Goal: Task Accomplishment & Management: Use online tool/utility

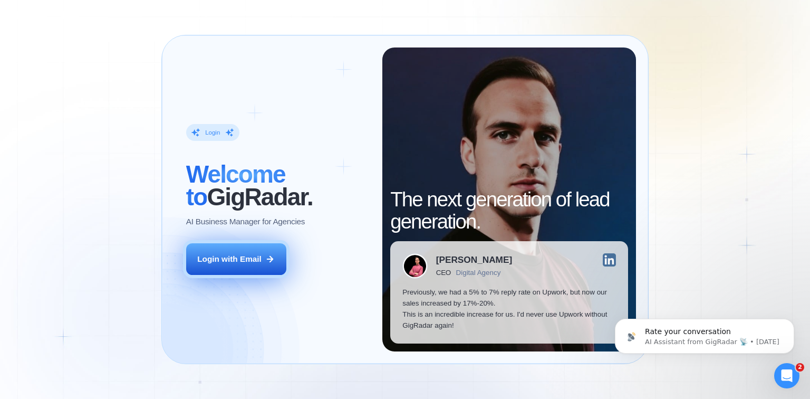
click at [268, 271] on button "Login with Email" at bounding box center [236, 259] width 100 height 32
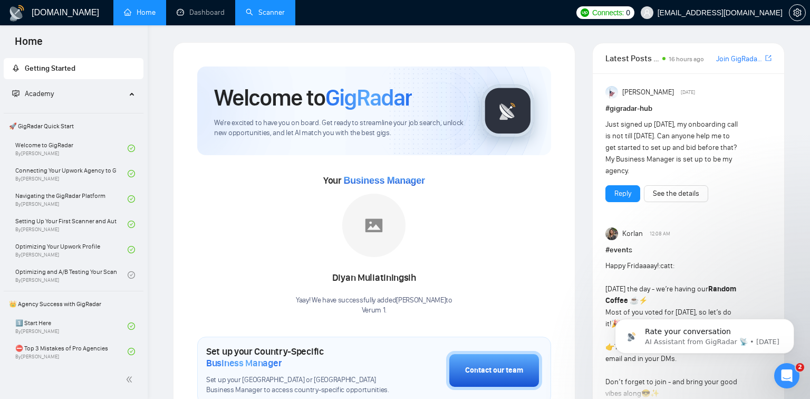
click at [265, 17] on link "Scanner" at bounding box center [265, 12] width 39 height 9
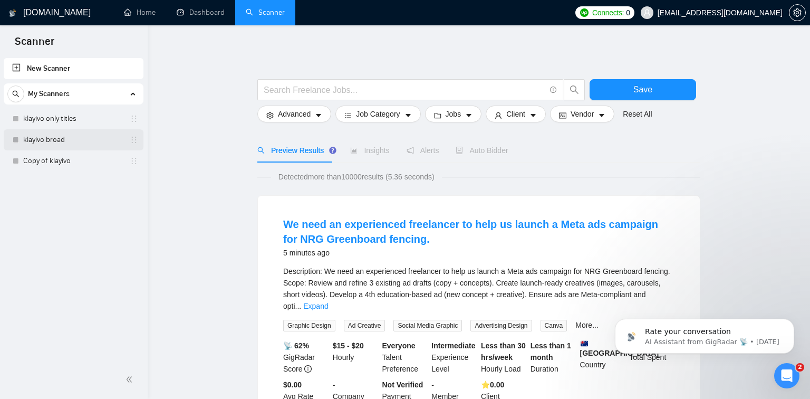
click at [81, 144] on link "klayivo broad" at bounding box center [73, 139] width 100 height 21
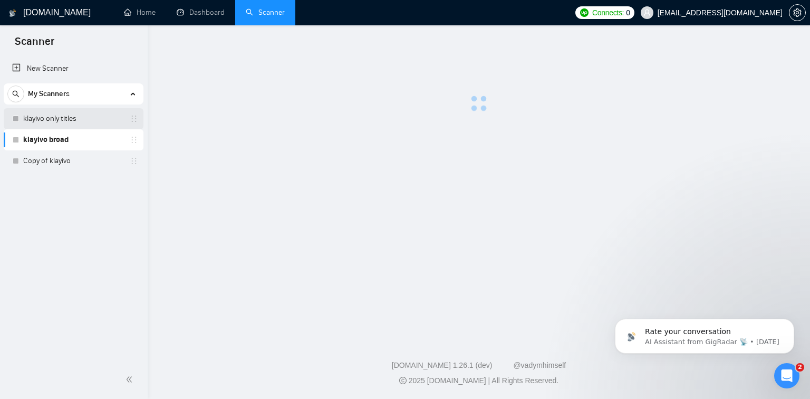
click at [81, 127] on link "klayivo only titles" at bounding box center [73, 118] width 100 height 21
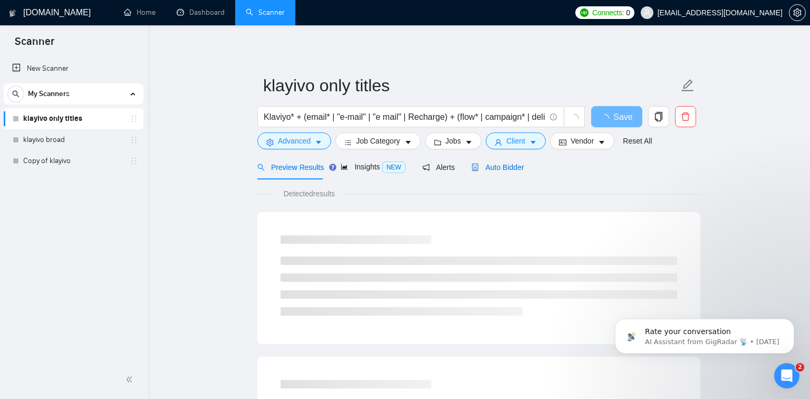
click at [495, 166] on span "Auto Bidder" at bounding box center [498, 167] width 52 height 8
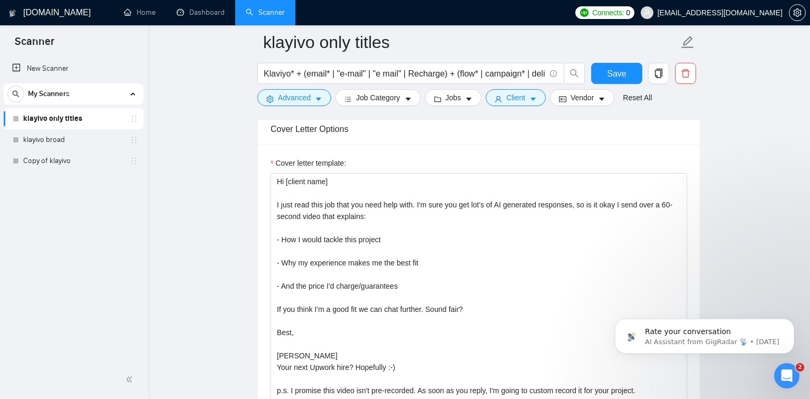
scroll to position [1126, 0]
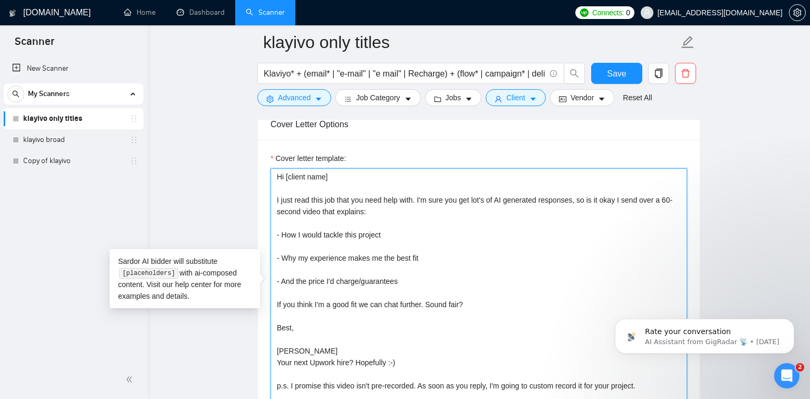
drag, startPoint x: 416, startPoint y: 199, endPoint x: 270, endPoint y: 202, distance: 146.2
click at [270, 202] on div "Cover letter template: Hi [client name] I just read this job that you need help…" at bounding box center [479, 285] width 442 height 291
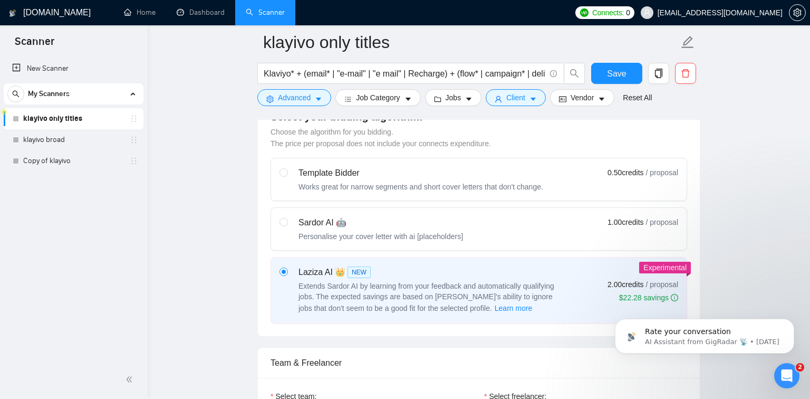
scroll to position [187, 0]
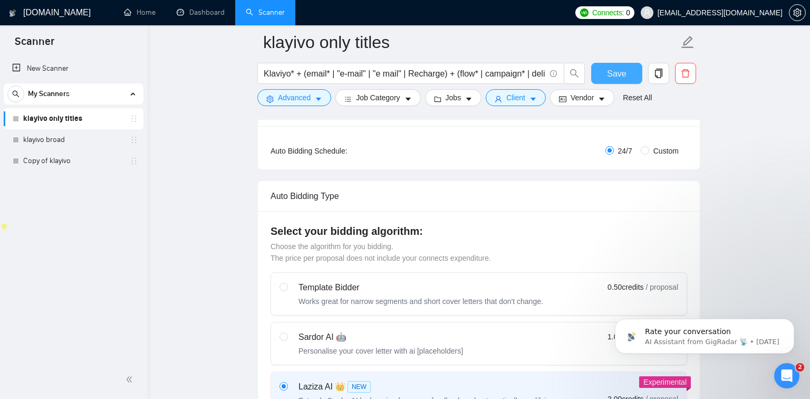
type textarea "Hi [client name] I'm sure you get lot's of AI generated responses, so is it oka…"
click at [618, 75] on span "Save" at bounding box center [616, 73] width 19 height 13
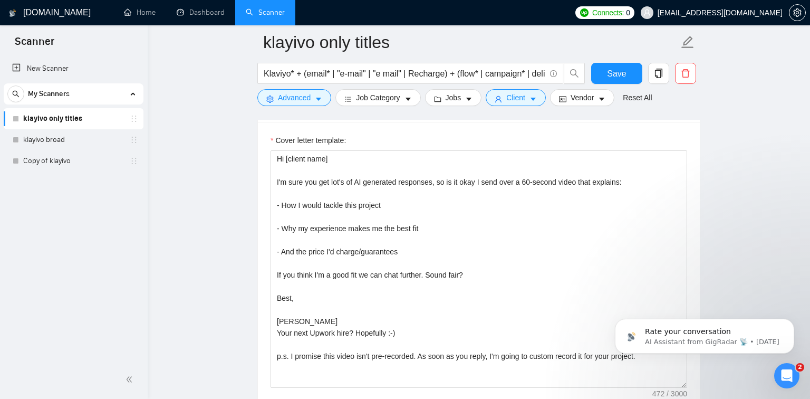
scroll to position [1251, 0]
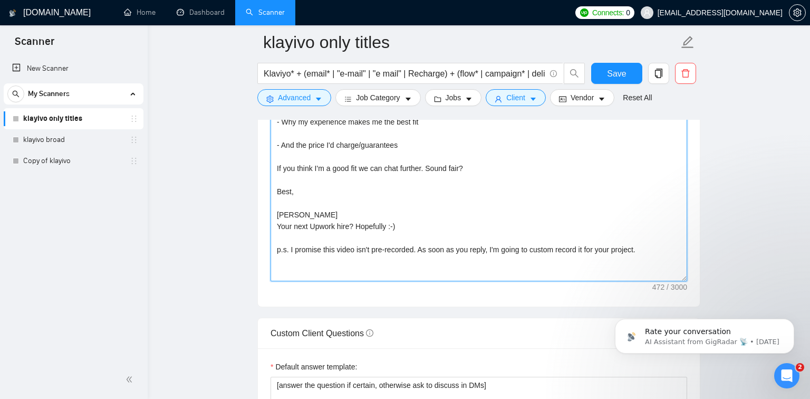
click at [676, 254] on textarea "Hi [client name] I'm sure you get lot's of AI generated responses, so is it oka…" at bounding box center [479, 162] width 417 height 237
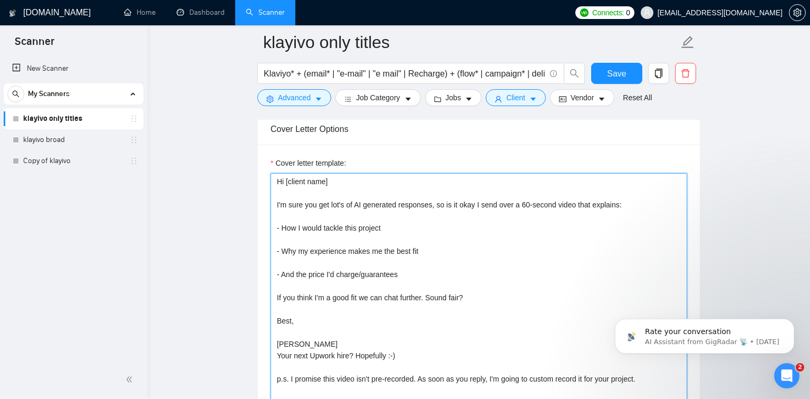
scroll to position [1119, 0]
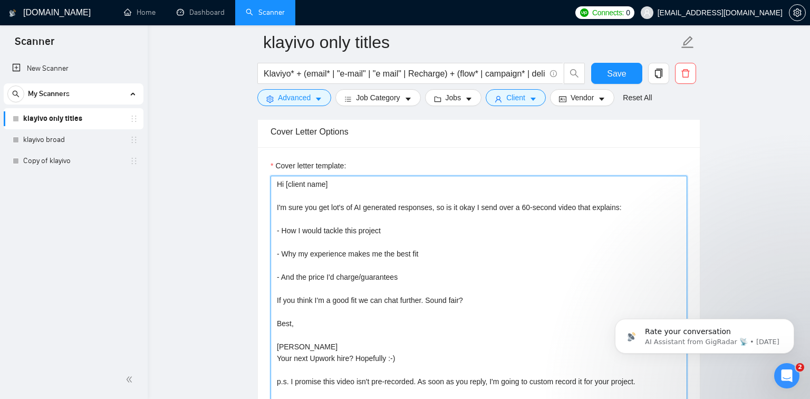
click at [276, 206] on textarea "Hi [client name] I'm sure you get lot's of AI generated responses, so is it oka…" at bounding box center [479, 294] width 417 height 237
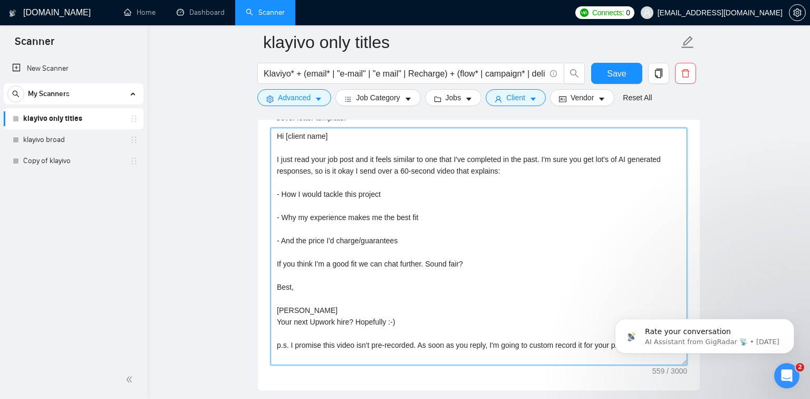
scroll to position [1170, 0]
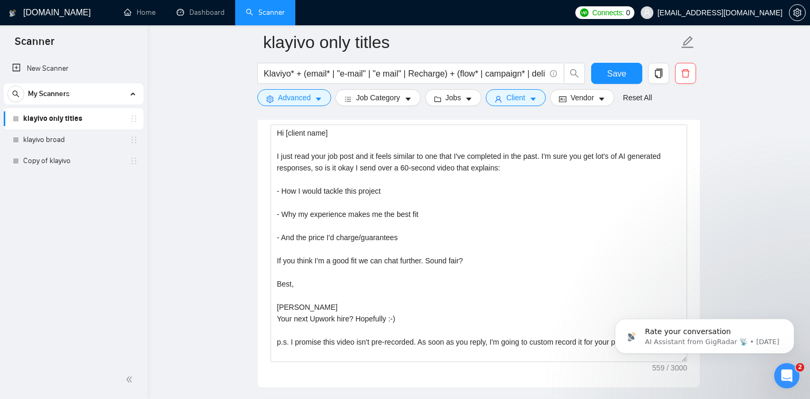
click at [192, 262] on main "klayivo only titles Klaviyo* + (email* | "e-mail" | "e mail" | Recharge) + (flo…" at bounding box center [479, 286] width 629 height 2828
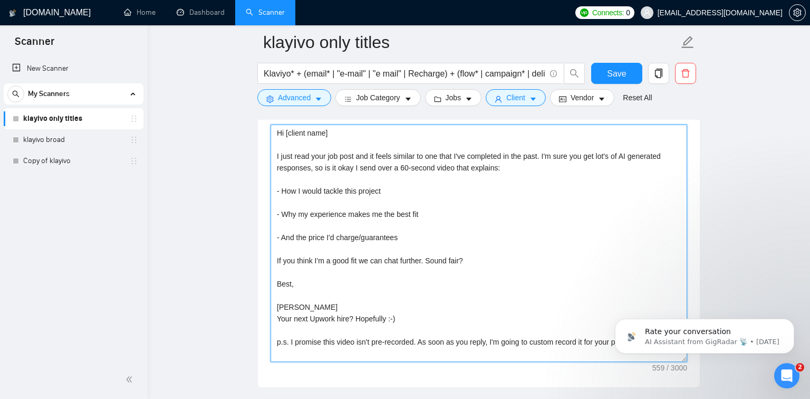
click at [600, 159] on textarea "Hi [client name] I just read your job post and it feels similar to one that I'v…" at bounding box center [479, 243] width 417 height 237
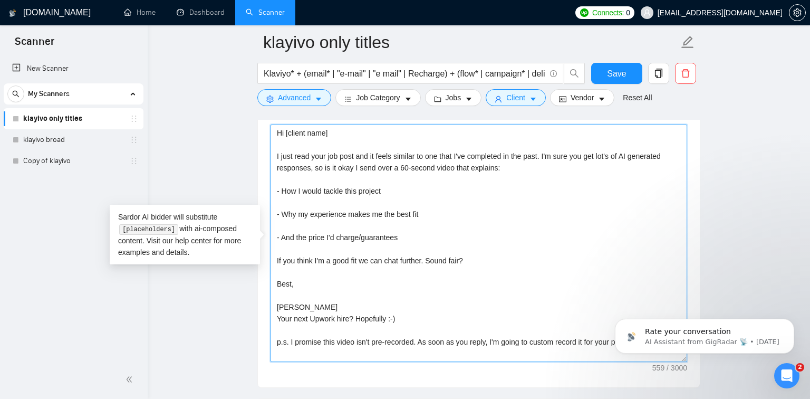
click at [601, 157] on textarea "Hi [client name] I just read your job post and it feels similar to one that I'v…" at bounding box center [479, 243] width 417 height 237
click at [634, 142] on textarea "Hi [client name] I just read your job post and it feels similar to one that I'v…" at bounding box center [479, 243] width 417 height 237
click at [604, 151] on textarea "Hi [client name] I just read your job post and it feels similar to one that I'v…" at bounding box center [479, 243] width 417 height 237
click at [606, 158] on textarea "Hi [client name] I just read your job post and it feels similar to one that I'v…" at bounding box center [479, 243] width 417 height 237
click at [602, 155] on textarea "Hi [client name] I just read your job post and it feels similar to one that I'v…" at bounding box center [479, 243] width 417 height 237
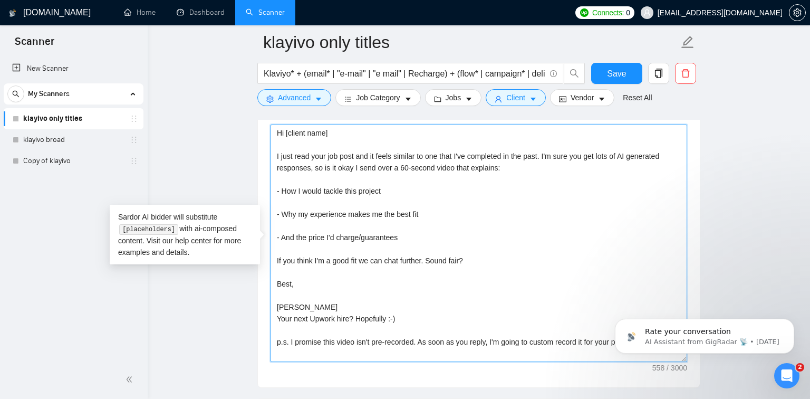
type textarea "Hi [client name] I just read your job post and it feels similar to one that I'v…"
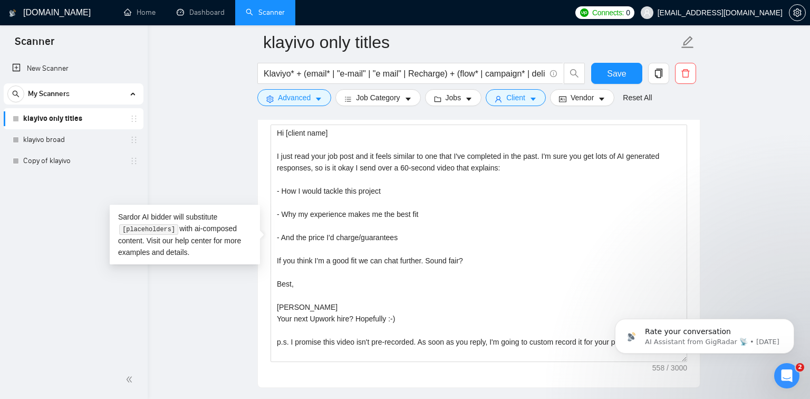
click at [696, 176] on div "Cover letter template: Hi [client name] I just read your job post and it feels …" at bounding box center [479, 241] width 442 height 291
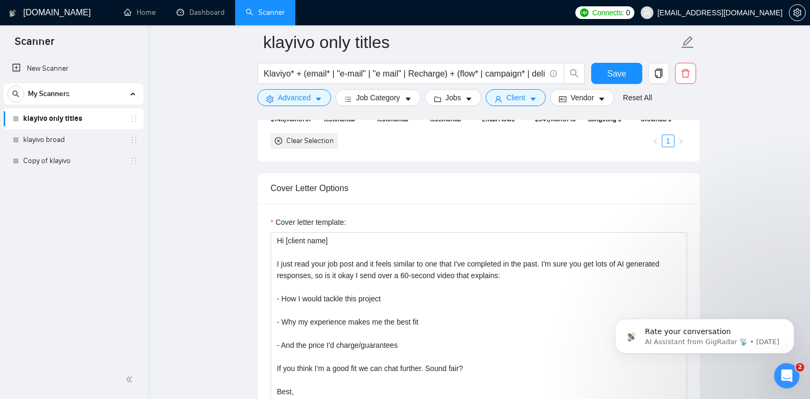
scroll to position [960, 0]
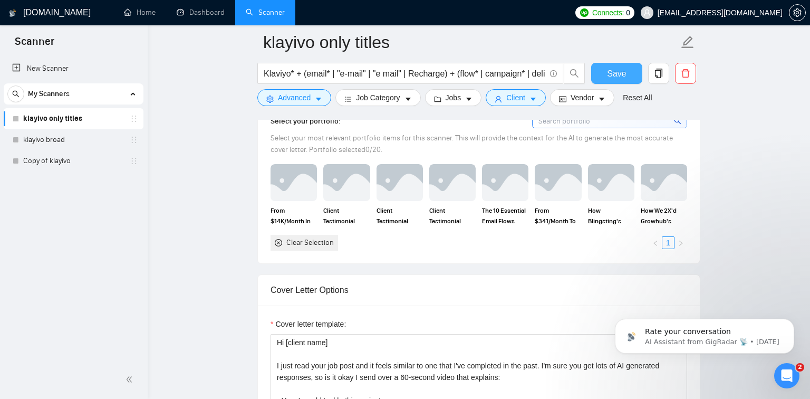
click at [615, 70] on span "Save" at bounding box center [616, 73] width 19 height 13
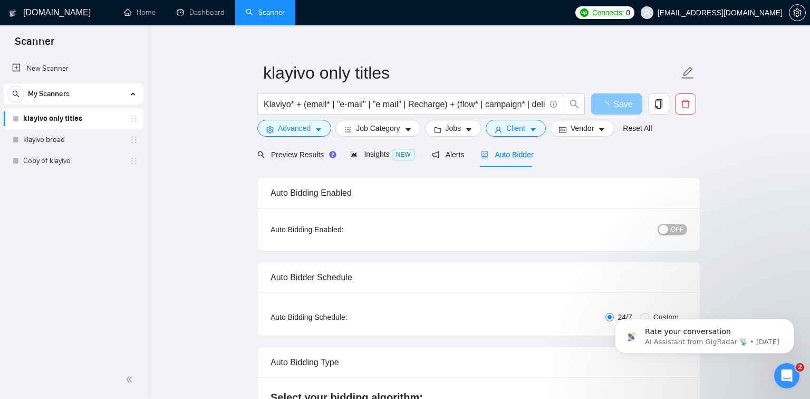
scroll to position [0, 0]
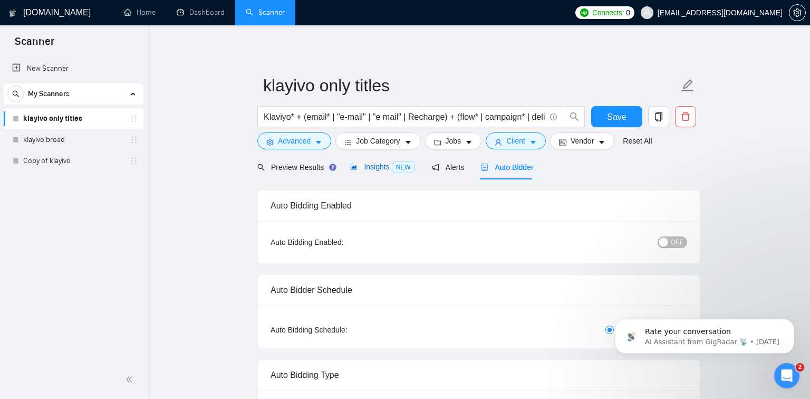
click at [386, 161] on div "Insights NEW" at bounding box center [382, 167] width 64 height 12
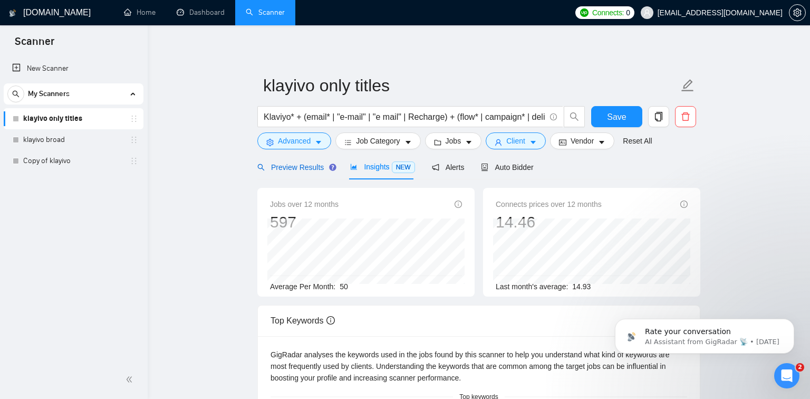
click at [316, 171] on div "Preview Results" at bounding box center [295, 167] width 76 height 12
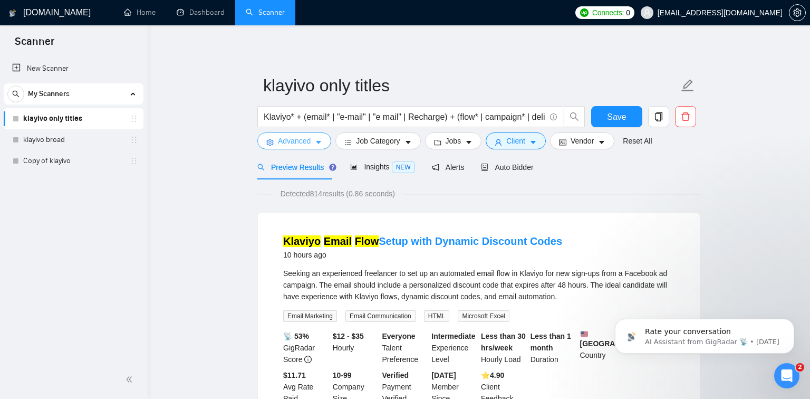
click at [318, 145] on icon "caret-down" at bounding box center [318, 142] width 7 height 7
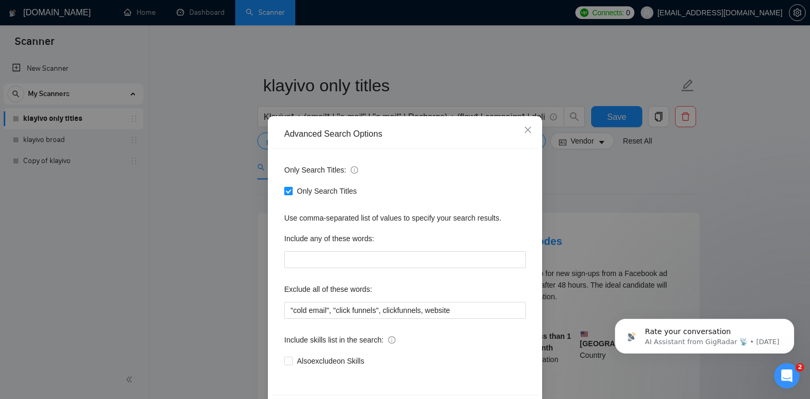
click at [291, 188] on input "Only Search Titles" at bounding box center [287, 190] width 7 height 7
checkbox input "false"
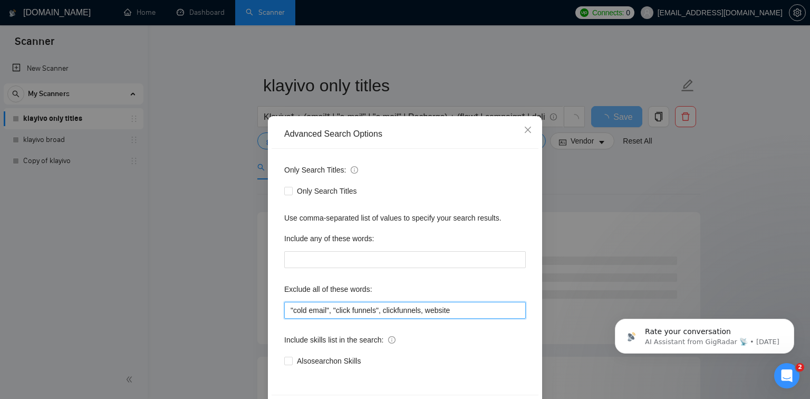
drag, startPoint x: 465, startPoint y: 312, endPoint x: 419, endPoint y: 311, distance: 45.9
click at [419, 311] on input ""cold email", "click funnels", clickfunnels, website" at bounding box center [405, 310] width 242 height 17
click at [380, 309] on input ""cold email", "click funnels", clickfunnels, website" at bounding box center [405, 310] width 242 height 17
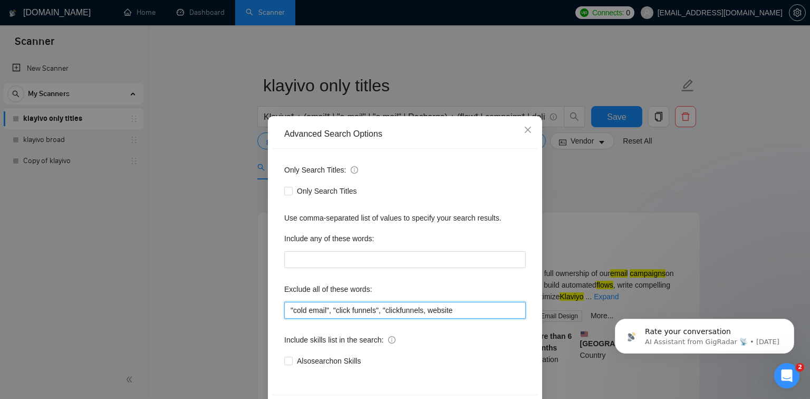
click at [421, 311] on input ""cold email", "click funnels", "clickfunnels, website" at bounding box center [405, 310] width 242 height 17
click at [428, 309] on input ""cold email", "click funnels", "clickfunnels", website" at bounding box center [405, 310] width 242 height 17
click at [467, 307] on input ""cold email", "click funnels", "clickfunnels", "website" at bounding box center [405, 310] width 242 height 17
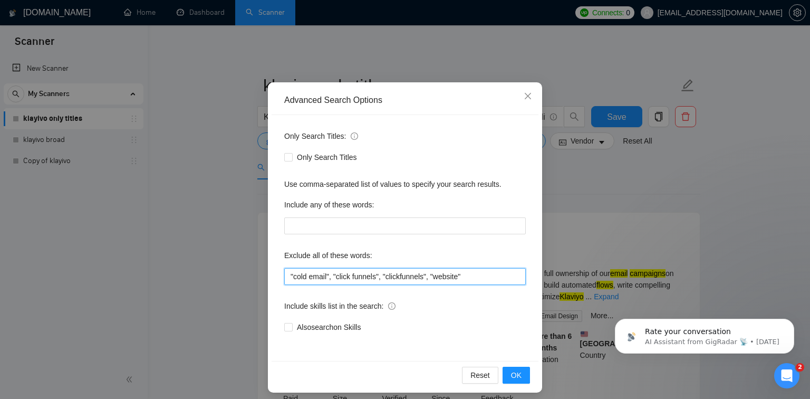
scroll to position [40, 0]
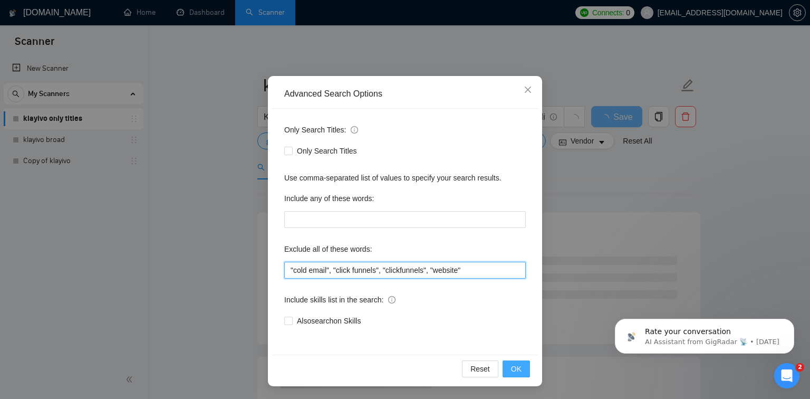
type input ""cold email", "click funnels", "clickfunnels", "website""
click at [522, 365] on button "OK" at bounding box center [516, 368] width 27 height 17
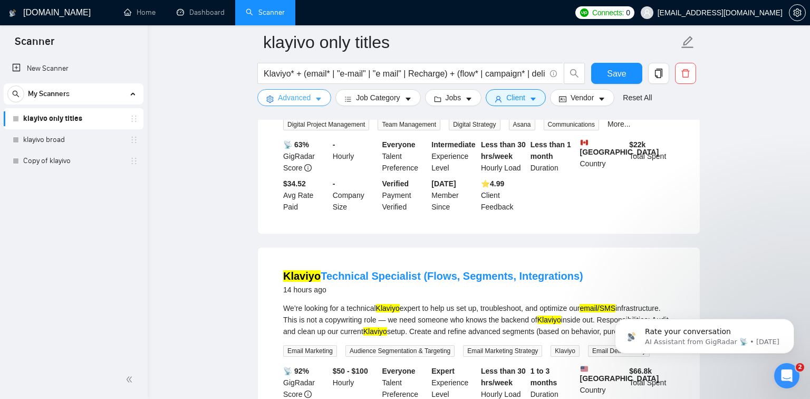
scroll to position [910, 0]
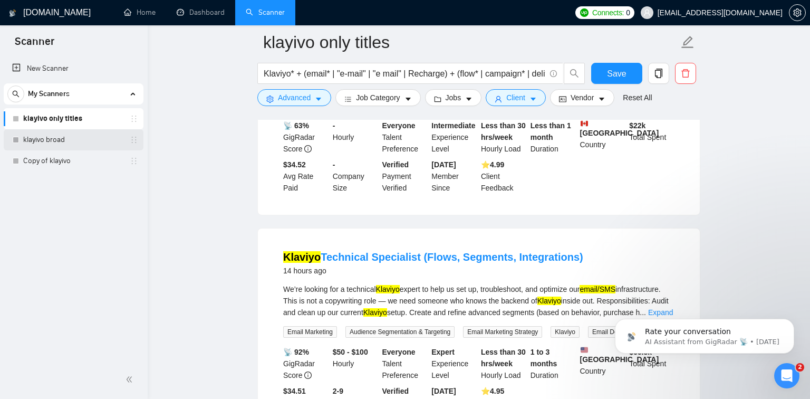
click at [91, 138] on link "klayivo broad" at bounding box center [73, 139] width 100 height 21
click at [625, 70] on span "Save" at bounding box center [616, 73] width 19 height 13
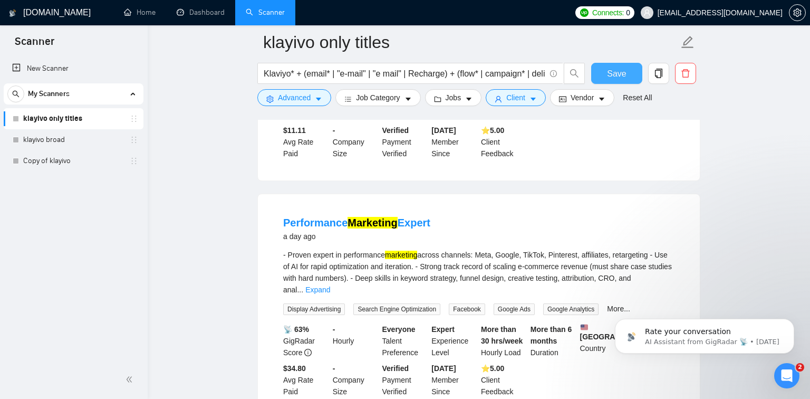
scroll to position [1656, 0]
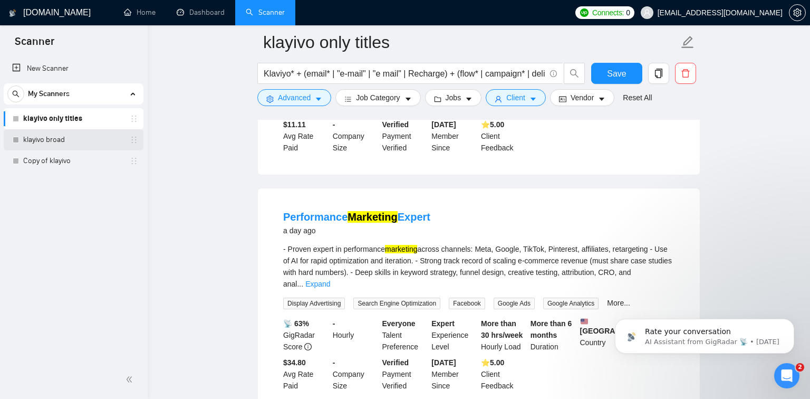
click at [100, 137] on link "klayivo broad" at bounding box center [73, 139] width 100 height 21
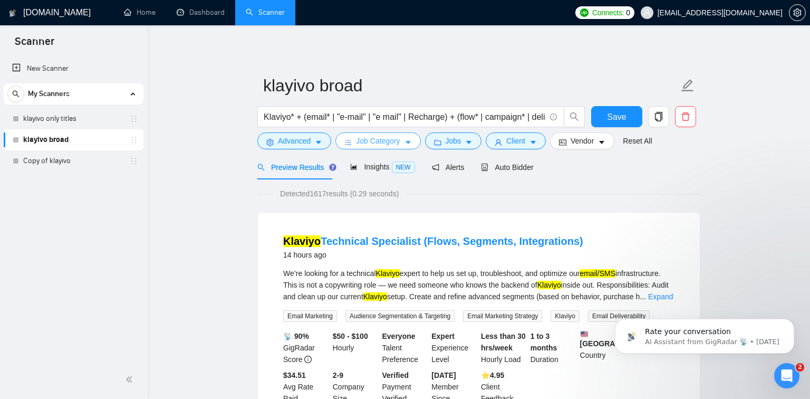
click at [357, 142] on span "Job Category" at bounding box center [378, 141] width 44 height 12
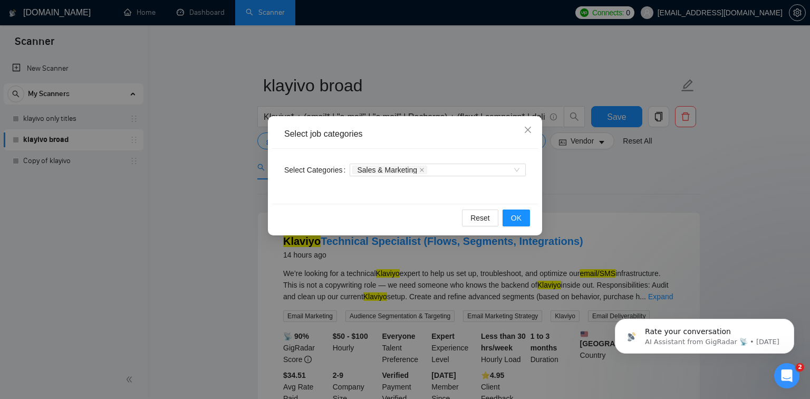
click at [167, 148] on div "Select job categories Select Categories Sales & Marketing Reset OK" at bounding box center [405, 199] width 810 height 399
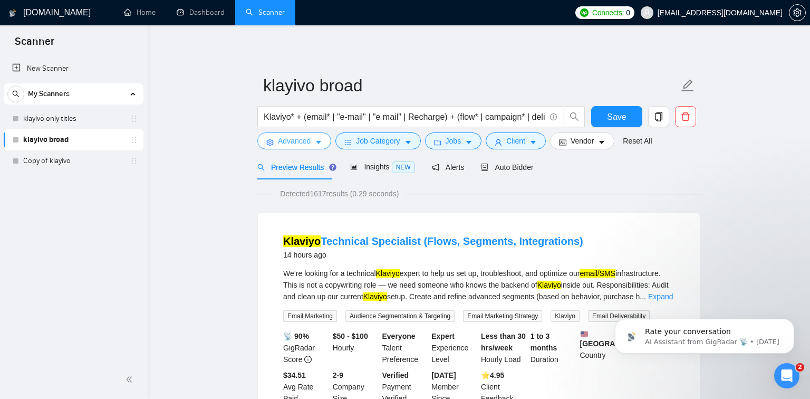
click at [304, 143] on span "Advanced" at bounding box center [294, 141] width 33 height 12
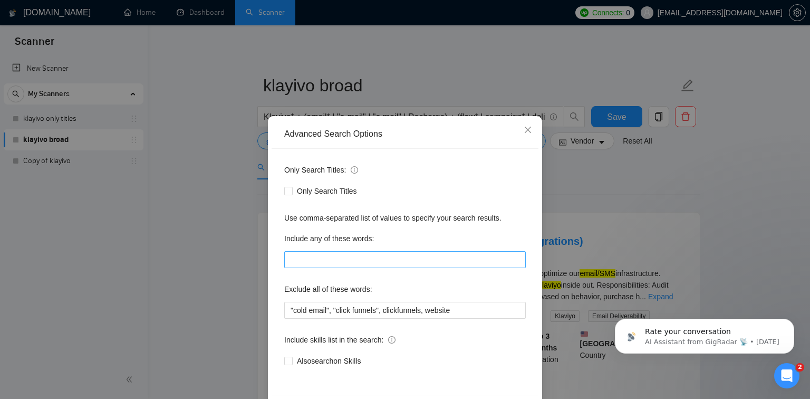
scroll to position [40, 0]
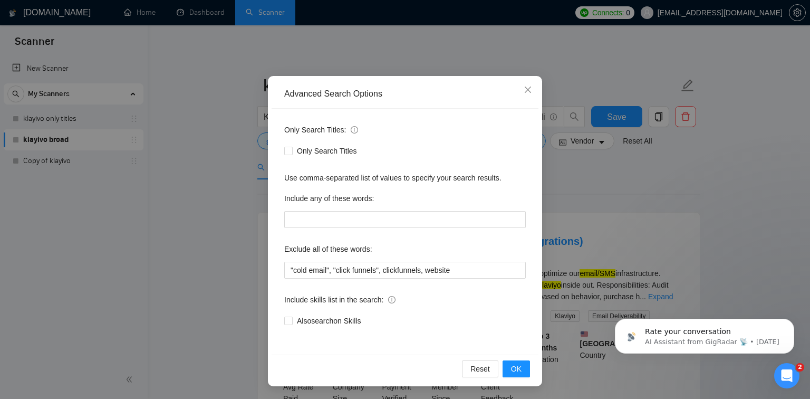
click at [214, 237] on div "Advanced Search Options Only Search Titles: Only Search Titles Use comma-separa…" at bounding box center [405, 199] width 810 height 399
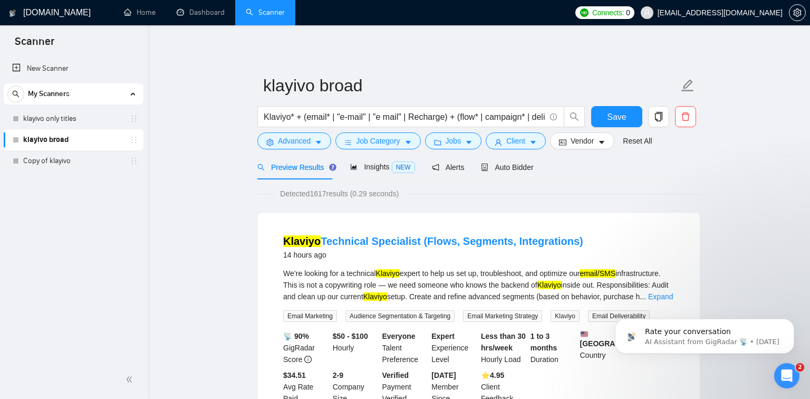
scroll to position [0, 0]
click at [454, 136] on span "Jobs" at bounding box center [454, 141] width 16 height 12
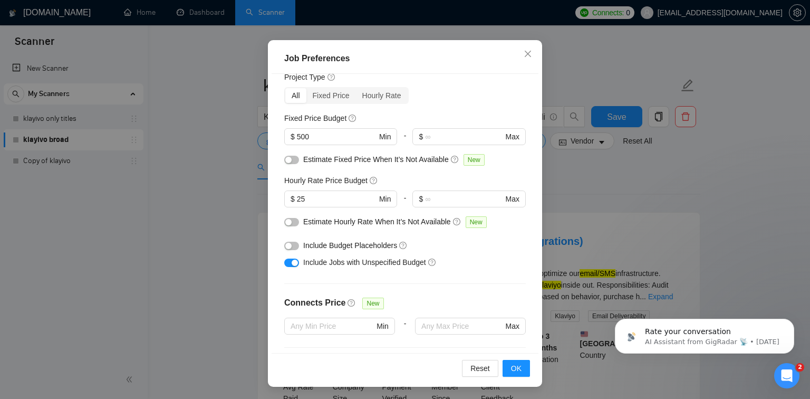
scroll to position [317, 0]
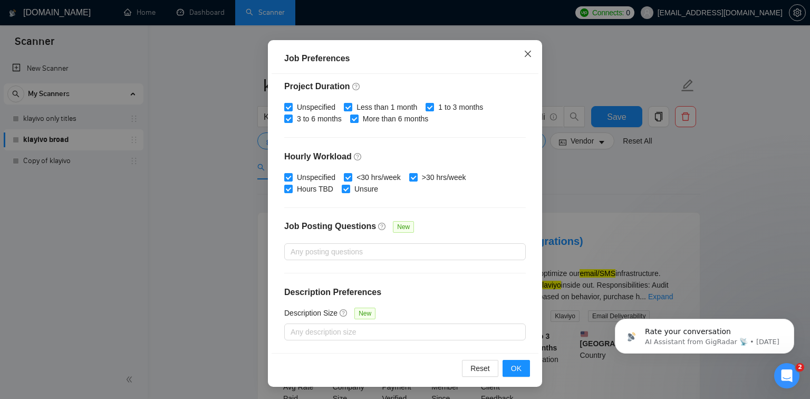
click at [531, 53] on icon "close" at bounding box center [528, 54] width 8 height 8
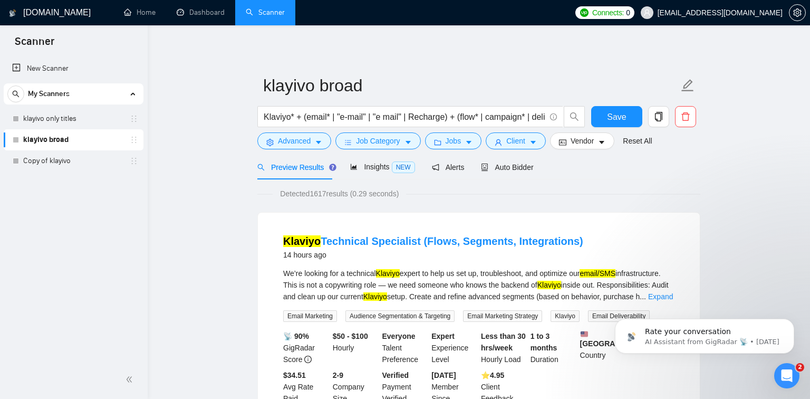
scroll to position [23, 0]
click at [468, 145] on icon "caret-down" at bounding box center [468, 142] width 7 height 7
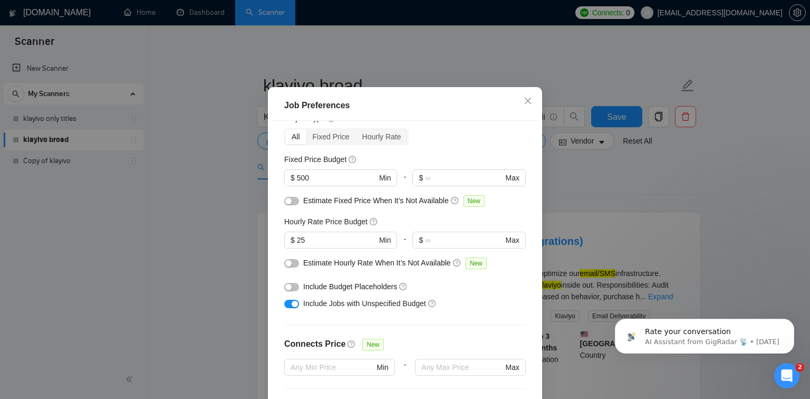
scroll to position [0, 0]
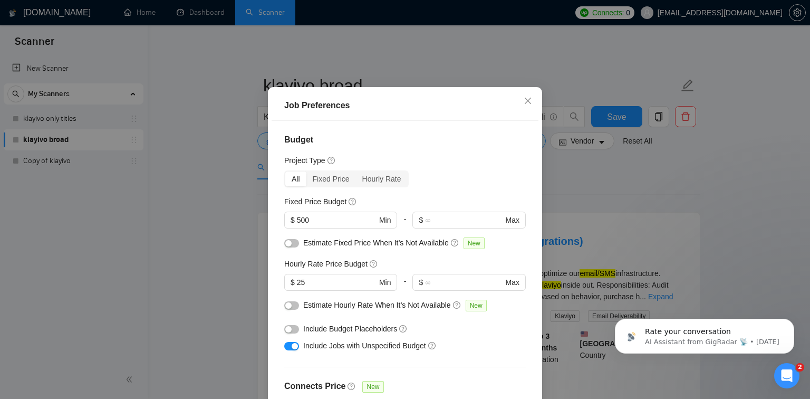
click at [597, 135] on div "Job Preferences Budget Project Type All Fixed Price Hourly Rate Fixed Price Bud…" at bounding box center [405, 199] width 810 height 399
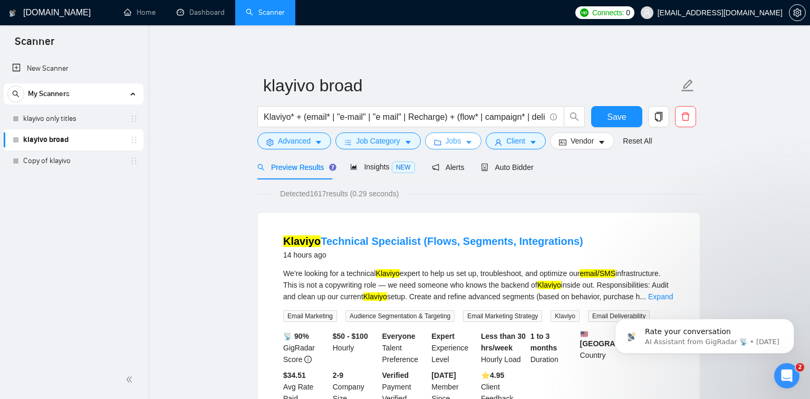
click at [528, 128] on body "Scanner New Scanner My Scanners klayivo only titles klayivo broad Copy of klayi…" at bounding box center [405, 199] width 810 height 399
click at [522, 135] on span "Client" at bounding box center [516, 141] width 19 height 12
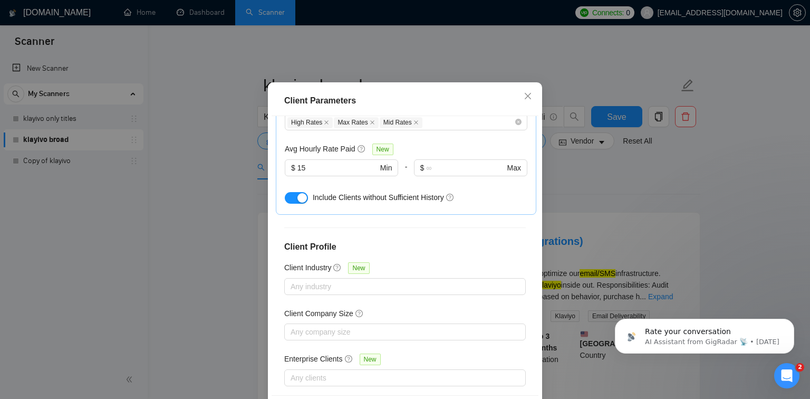
scroll to position [70, 0]
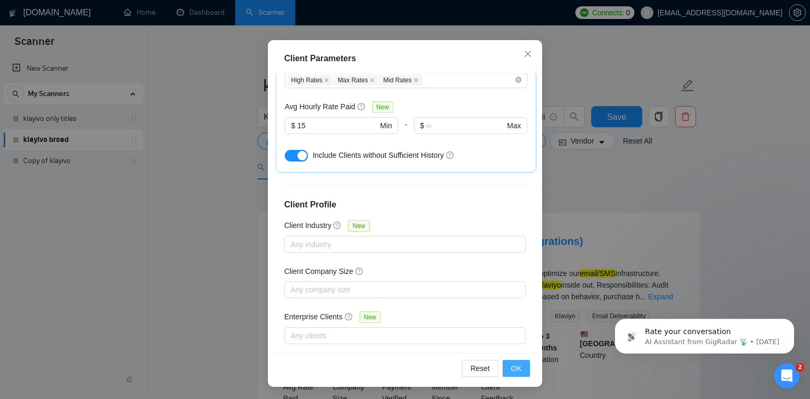
click at [523, 365] on button "OK" at bounding box center [516, 368] width 27 height 17
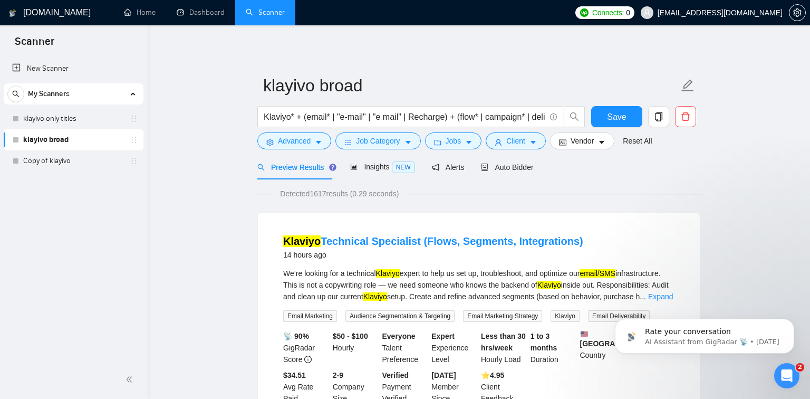
scroll to position [23, 0]
click at [574, 145] on span "Vendor" at bounding box center [582, 141] width 23 height 12
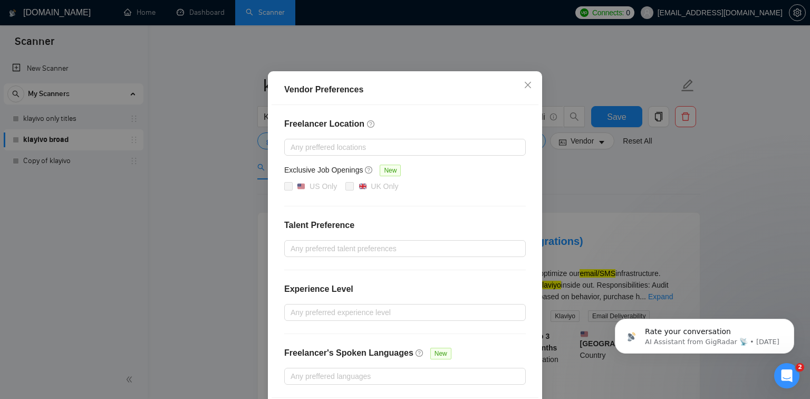
scroll to position [89, 0]
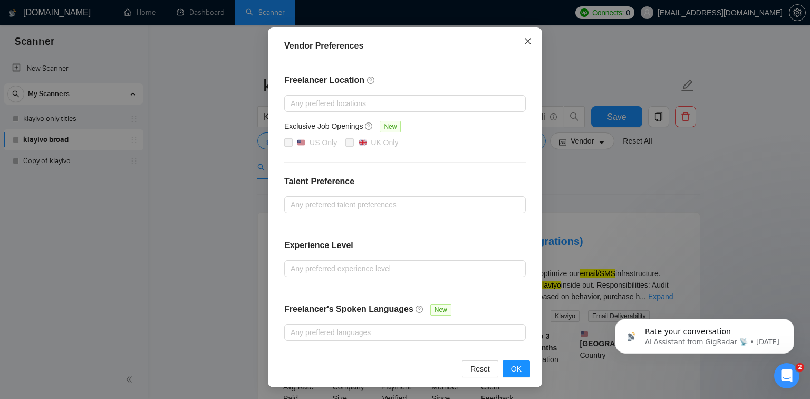
click at [530, 37] on icon "close" at bounding box center [528, 41] width 8 height 8
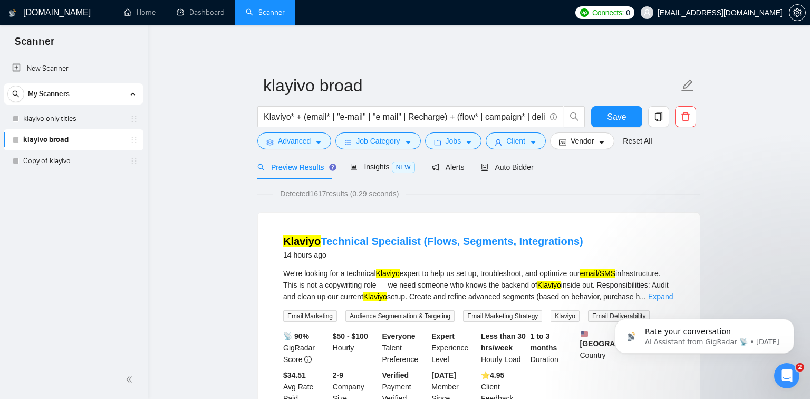
scroll to position [36, 0]
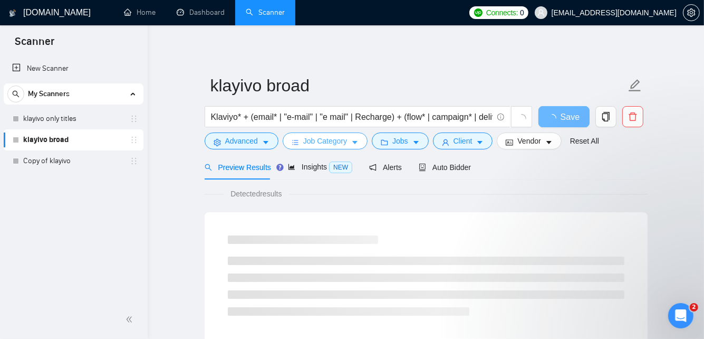
click at [322, 142] on span "Job Category" at bounding box center [325, 141] width 44 height 12
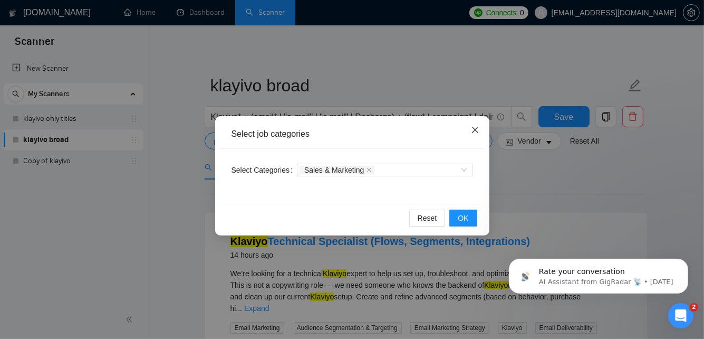
click at [476, 132] on icon "close" at bounding box center [475, 130] width 8 height 8
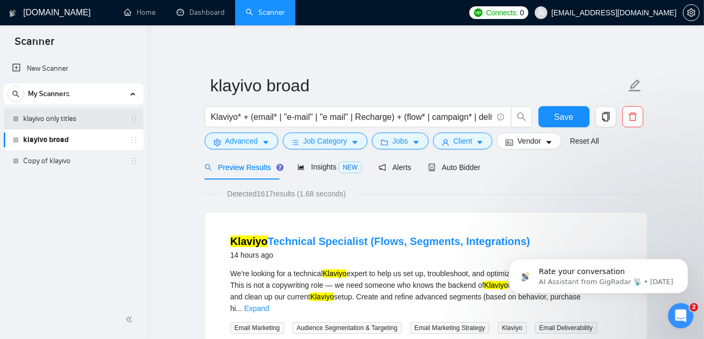
click at [87, 113] on link "klayivo only titles" at bounding box center [73, 118] width 100 height 21
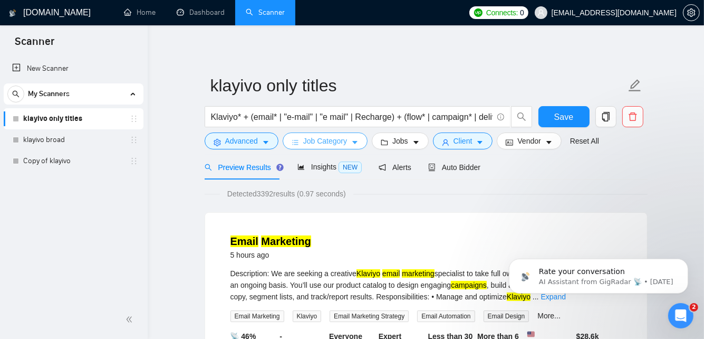
click at [342, 141] on span "Job Category" at bounding box center [325, 141] width 44 height 12
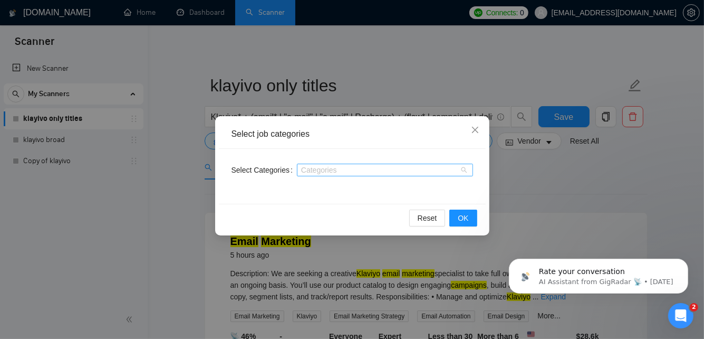
click at [343, 170] on div at bounding box center [380, 170] width 160 height 8
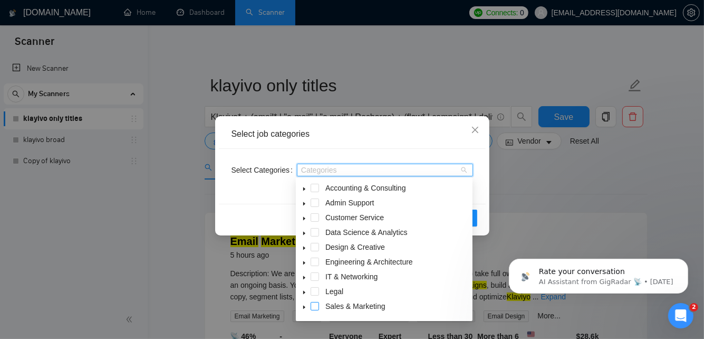
click at [314, 306] on span at bounding box center [315, 306] width 8 height 8
click at [250, 196] on div "Select Categories Sales & Marketing" at bounding box center [352, 176] width 267 height 55
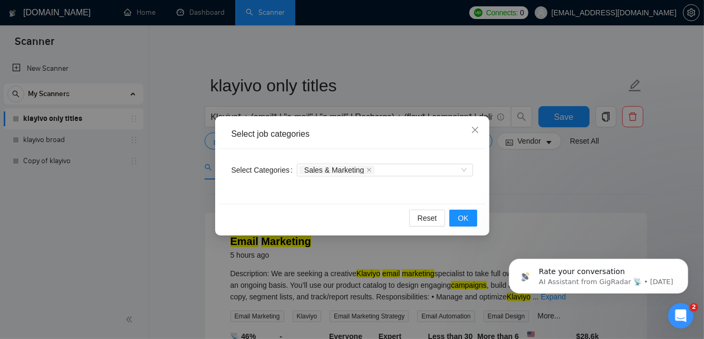
click at [477, 218] on div "Reset OK" at bounding box center [352, 218] width 267 height 28
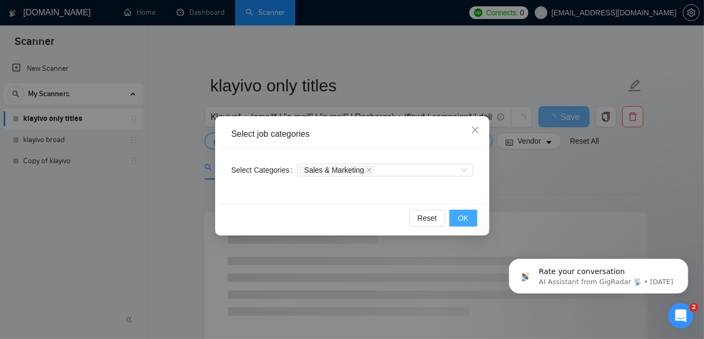
click at [472, 219] on button "OK" at bounding box center [463, 217] width 27 height 17
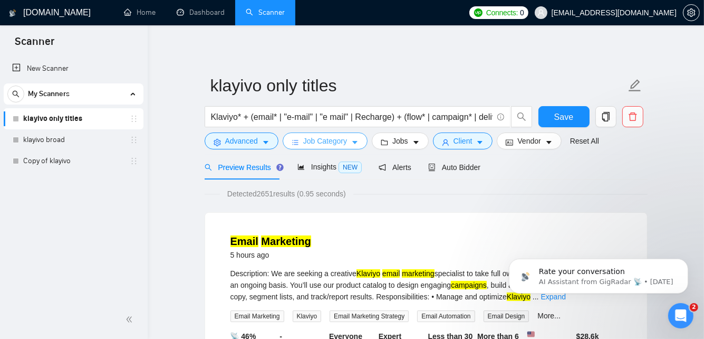
click at [341, 142] on span "Job Category" at bounding box center [325, 141] width 44 height 12
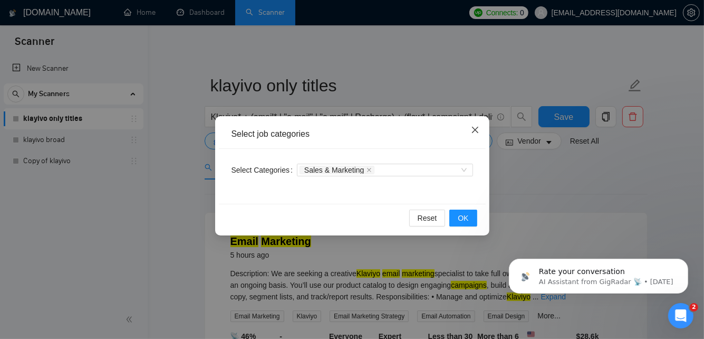
click at [474, 126] on icon "close" at bounding box center [475, 130] width 8 height 8
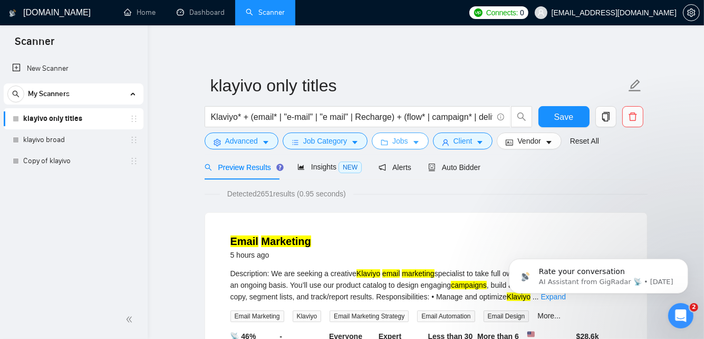
click at [384, 143] on icon "folder" at bounding box center [384, 142] width 7 height 7
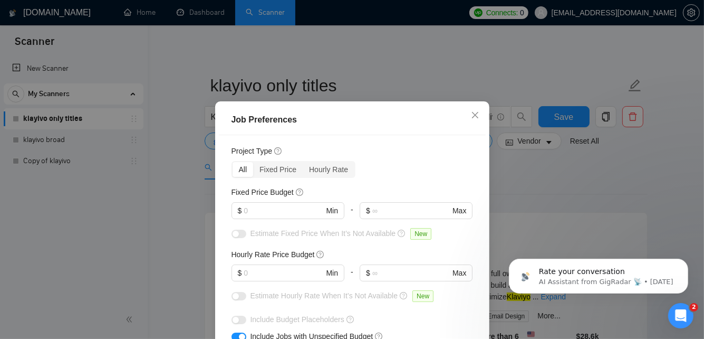
scroll to position [30, 0]
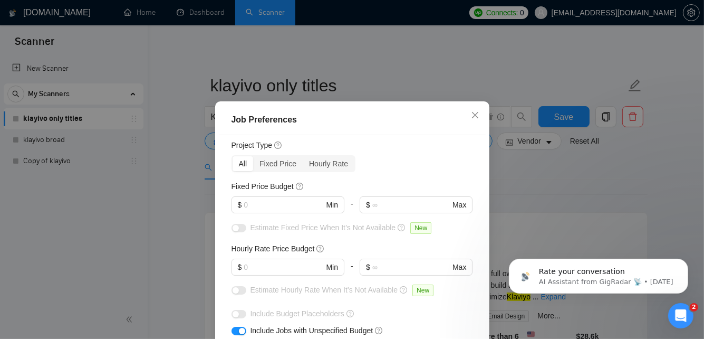
click at [275, 195] on div "Fixed Price Budget $ Min - $ Max" at bounding box center [353, 200] width 242 height 41
click at [272, 199] on input "text" at bounding box center [284, 205] width 80 height 12
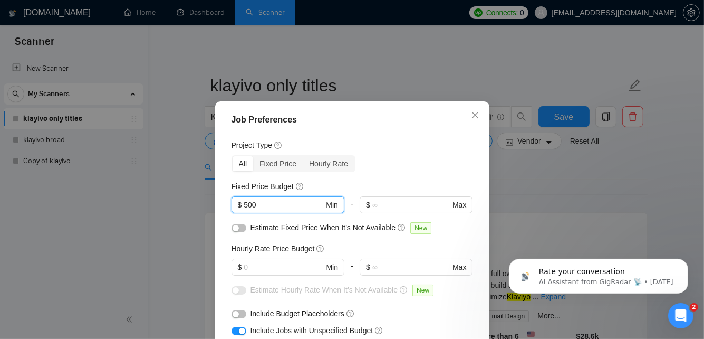
click at [269, 199] on input "500" at bounding box center [284, 205] width 80 height 12
type input "500"
click at [272, 264] on input "text" at bounding box center [284, 267] width 80 height 12
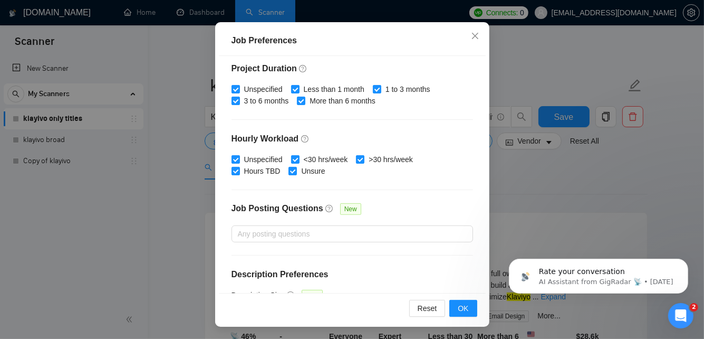
scroll to position [358, 0]
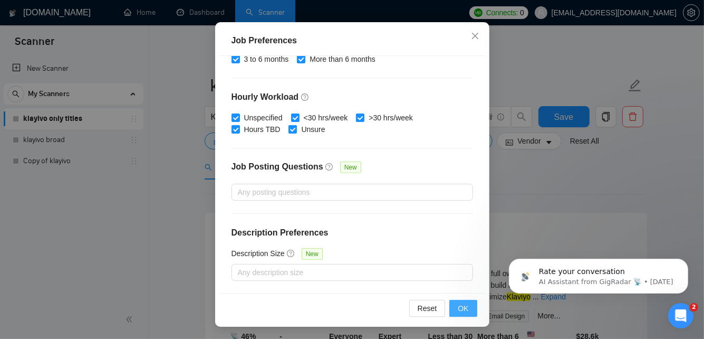
type input "25"
click at [465, 307] on span "OK" at bounding box center [463, 308] width 11 height 12
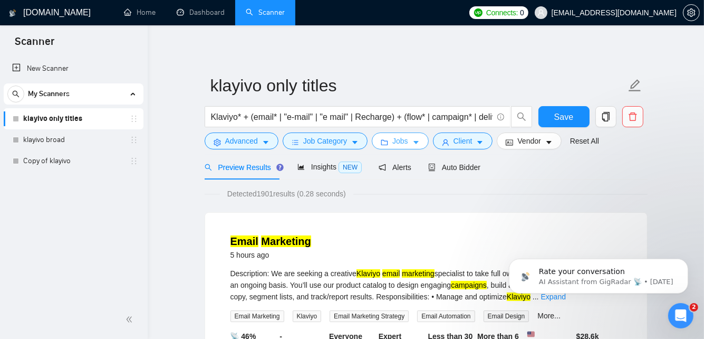
click at [410, 138] on button "Jobs" at bounding box center [400, 140] width 57 height 17
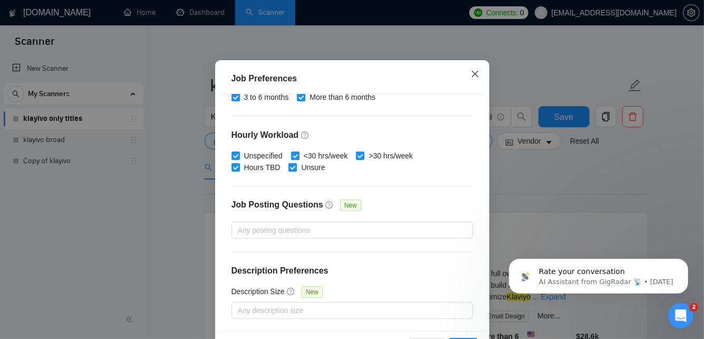
click at [468, 89] on span "Close" at bounding box center [475, 74] width 28 height 28
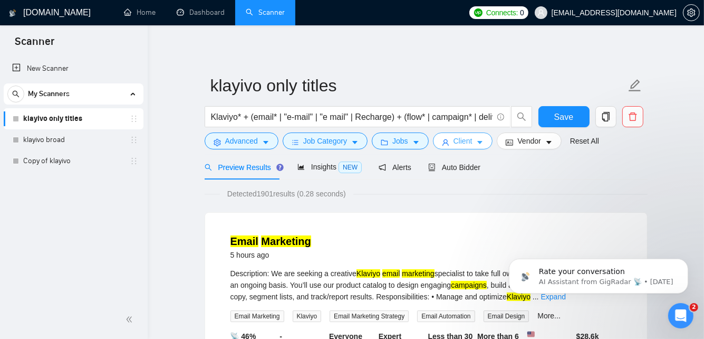
click at [471, 141] on span "Client" at bounding box center [463, 141] width 19 height 12
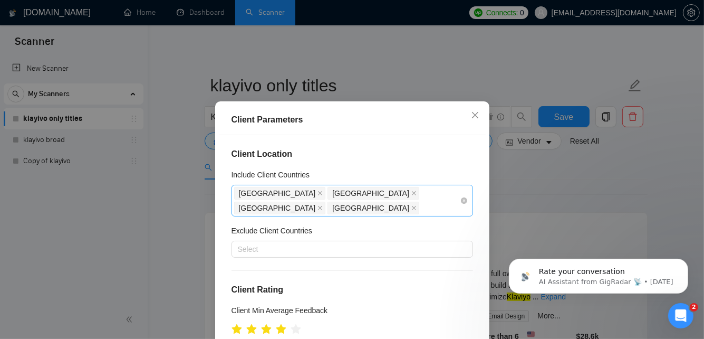
click at [419, 202] on span "[GEOGRAPHIC_DATA]" at bounding box center [374, 208] width 92 height 13
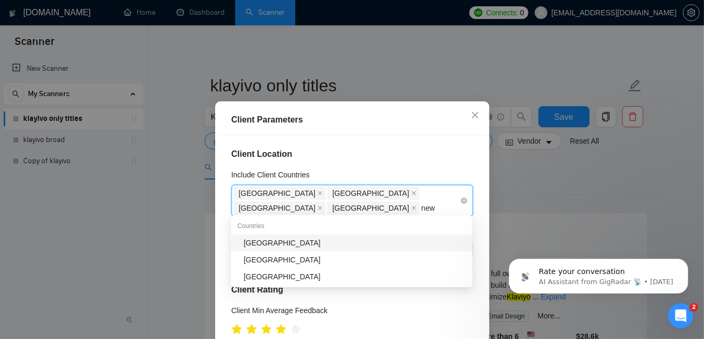
type input "new z"
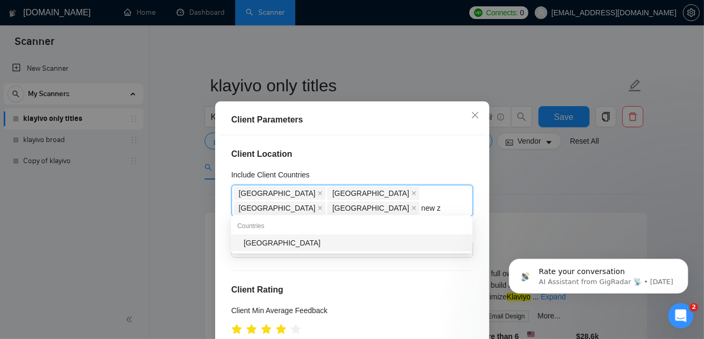
click at [398, 237] on div "[GEOGRAPHIC_DATA]" at bounding box center [355, 243] width 223 height 12
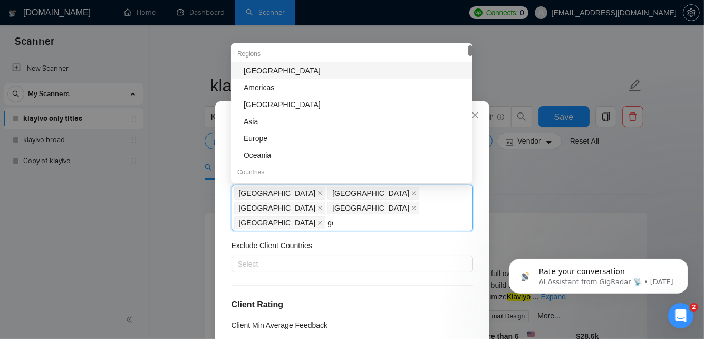
type input "ger"
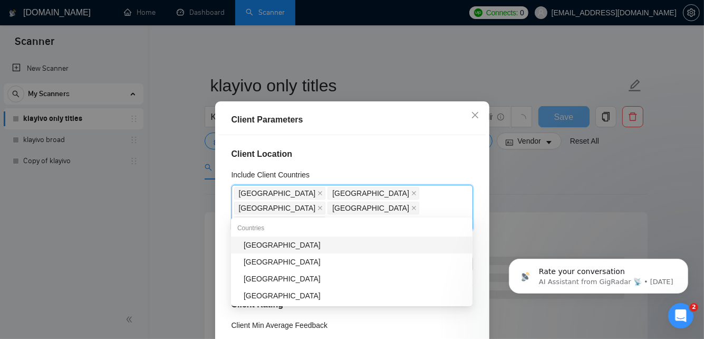
click at [333, 239] on div "[GEOGRAPHIC_DATA]" at bounding box center [355, 245] width 223 height 12
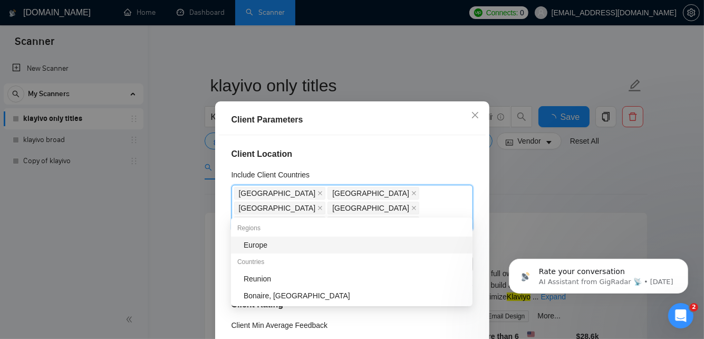
type input "eur"
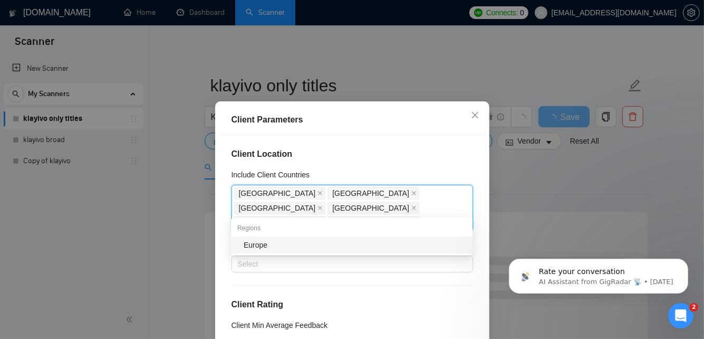
click at [318, 244] on div "Europe" at bounding box center [355, 245] width 223 height 12
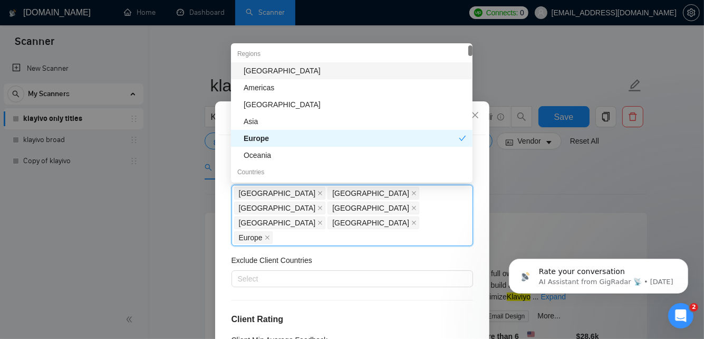
click at [410, 300] on div at bounding box center [353, 300] width 242 height 1
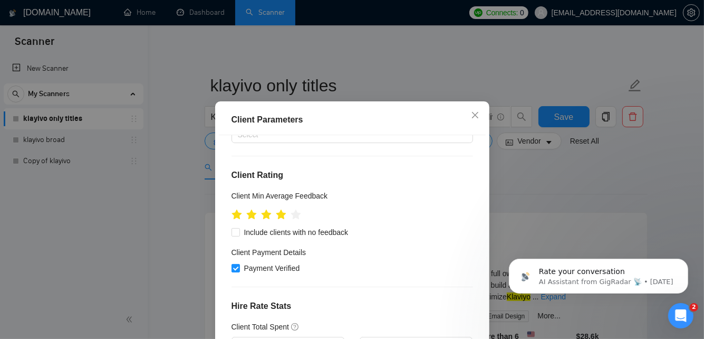
scroll to position [168, 0]
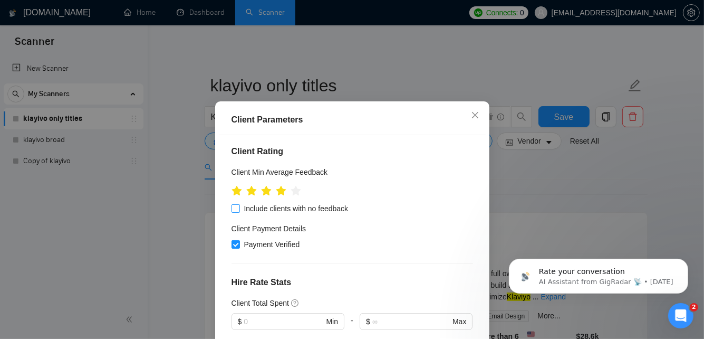
drag, startPoint x: 233, startPoint y: 177, endPoint x: 173, endPoint y: 16, distance: 171.8
click at [233, 204] on input "Include clients with no feedback" at bounding box center [235, 207] width 7 height 7
checkbox input "true"
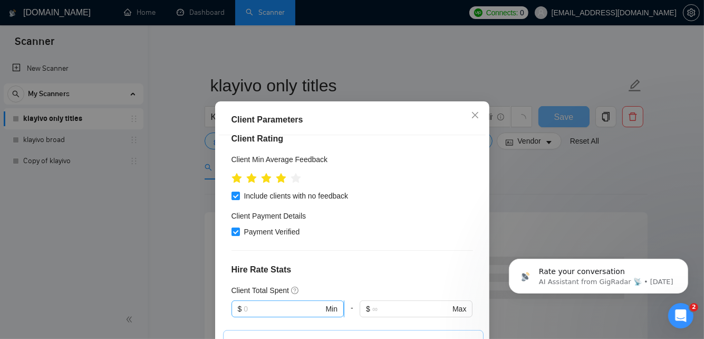
scroll to position [182, 0]
click at [263, 302] on input "text" at bounding box center [284, 308] width 80 height 12
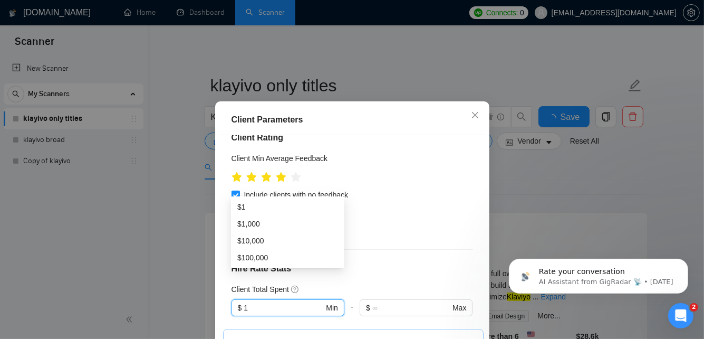
type input "1"
click at [438, 226] on div "Client Location Include Client Countries [GEOGRAPHIC_DATA] [GEOGRAPHIC_DATA] [G…" at bounding box center [352, 253] width 267 height 237
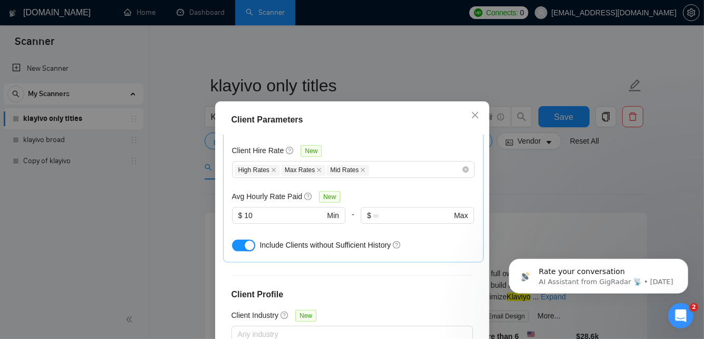
scroll to position [435, 0]
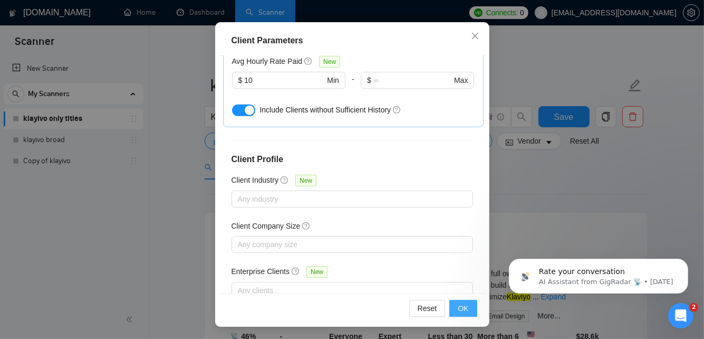
click at [471, 311] on button "OK" at bounding box center [463, 308] width 27 height 17
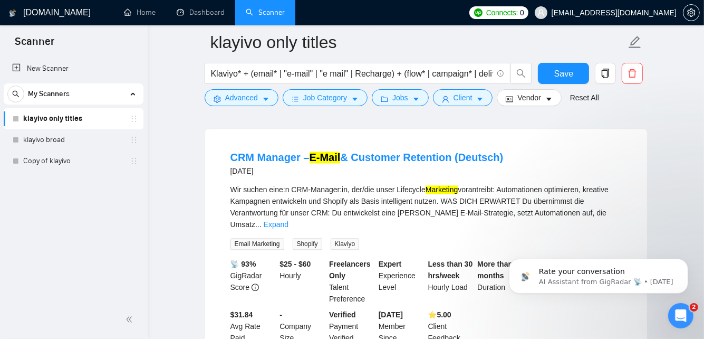
scroll to position [1942, 0]
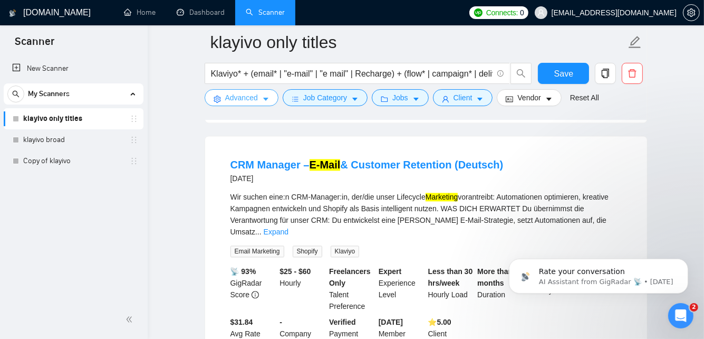
click at [246, 96] on span "Advanced" at bounding box center [241, 98] width 33 height 12
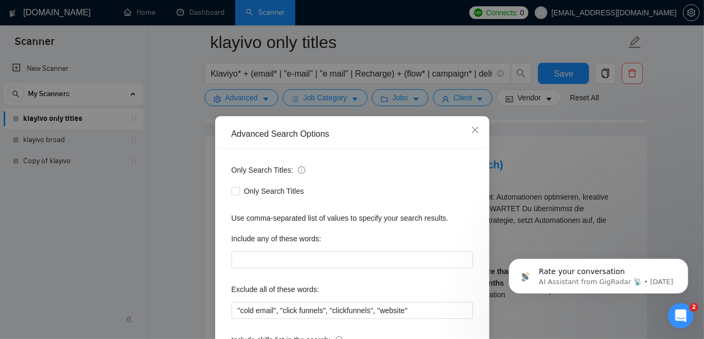
scroll to position [99, 0]
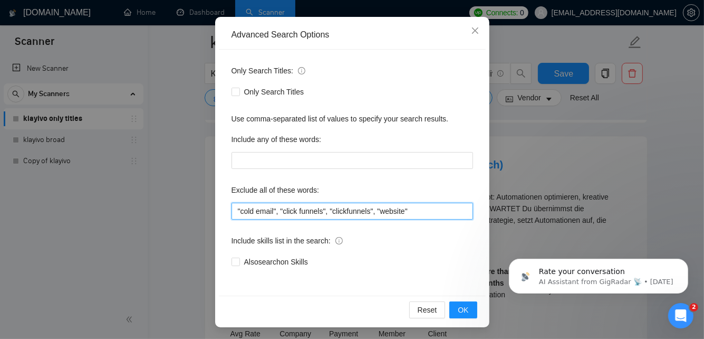
click at [437, 210] on input ""cold email", "click funnels", "clickfunnels", "website"" at bounding box center [353, 211] width 242 height 17
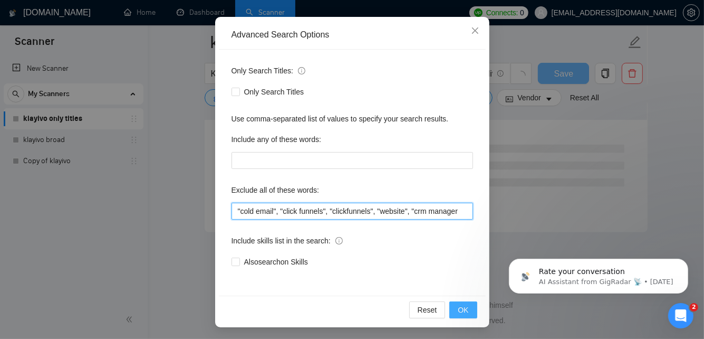
scroll to position [1420, 0]
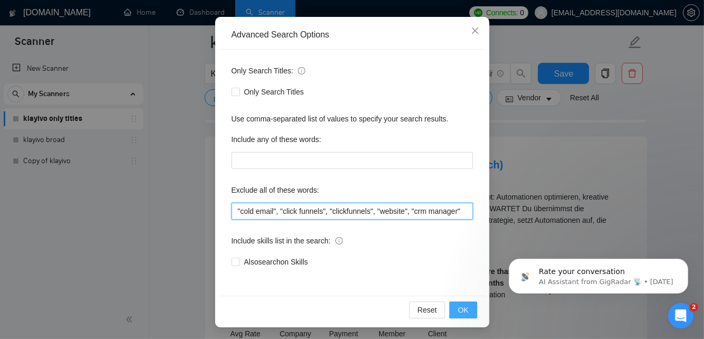
type input ""cold email", "click funnels", "clickfunnels", "website", "crm manager""
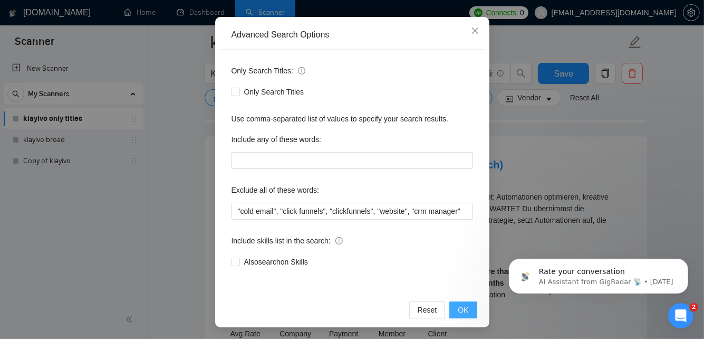
click at [465, 310] on span "OK" at bounding box center [463, 310] width 11 height 12
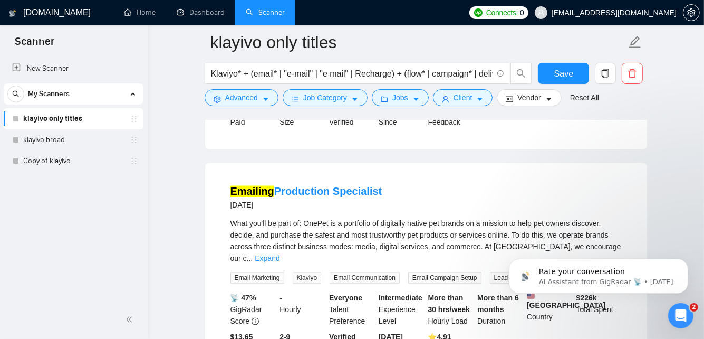
scroll to position [1686, 0]
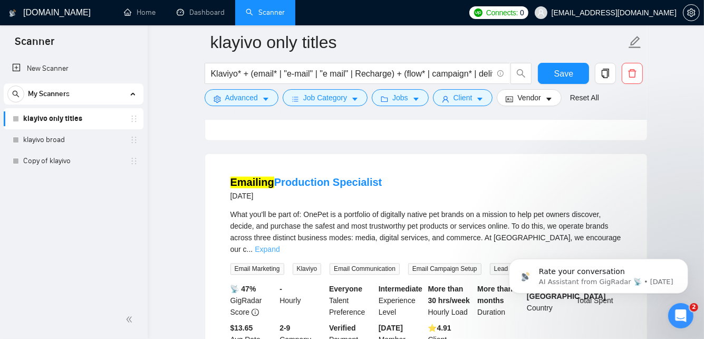
click at [280, 245] on link "Expand" at bounding box center [267, 249] width 25 height 8
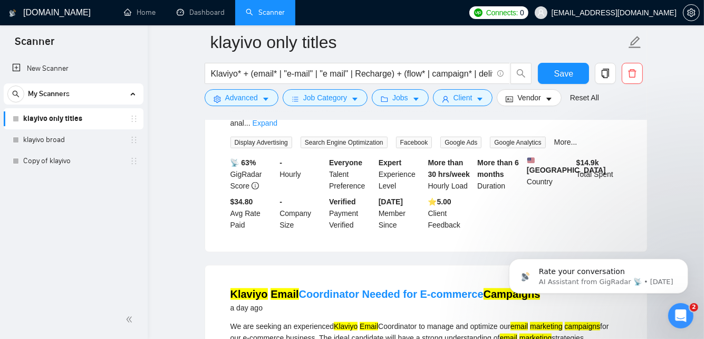
scroll to position [690, 0]
